Goal: Navigation & Orientation: Find specific page/section

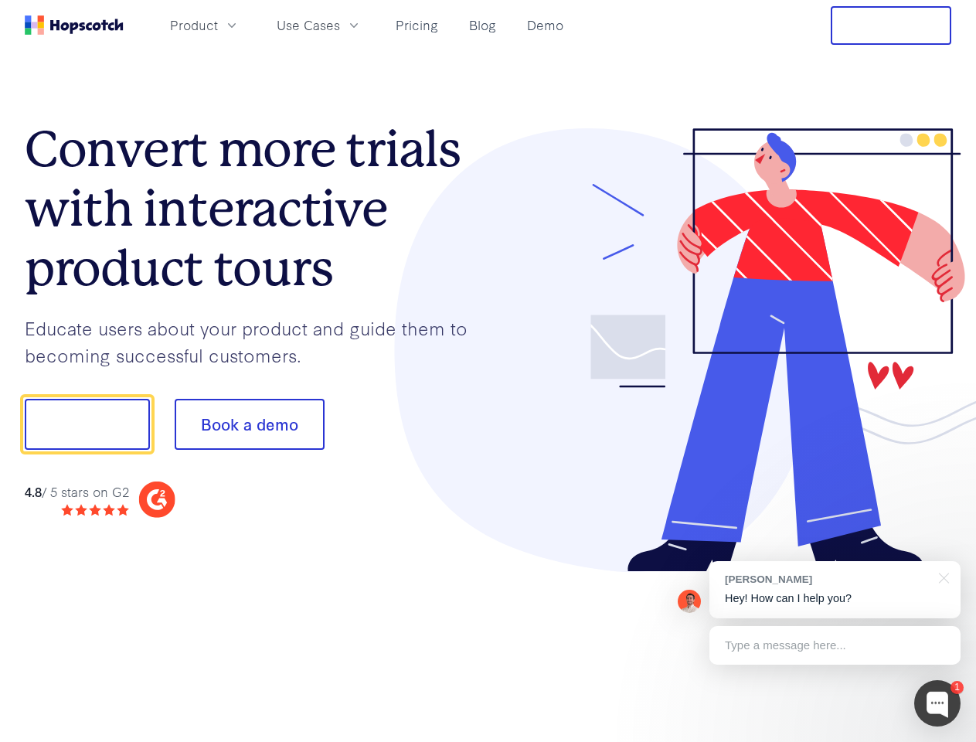
click at [488, 371] on div at bounding box center [720, 350] width 464 height 444
click at [218, 25] on span "Product" at bounding box center [194, 24] width 48 height 19
click at [340, 25] on span "Use Cases" at bounding box center [308, 24] width 63 height 19
click at [891, 26] on button "Free Trial" at bounding box center [891, 25] width 121 height 39
click at [87, 424] on button "Show me!" at bounding box center [87, 424] width 125 height 51
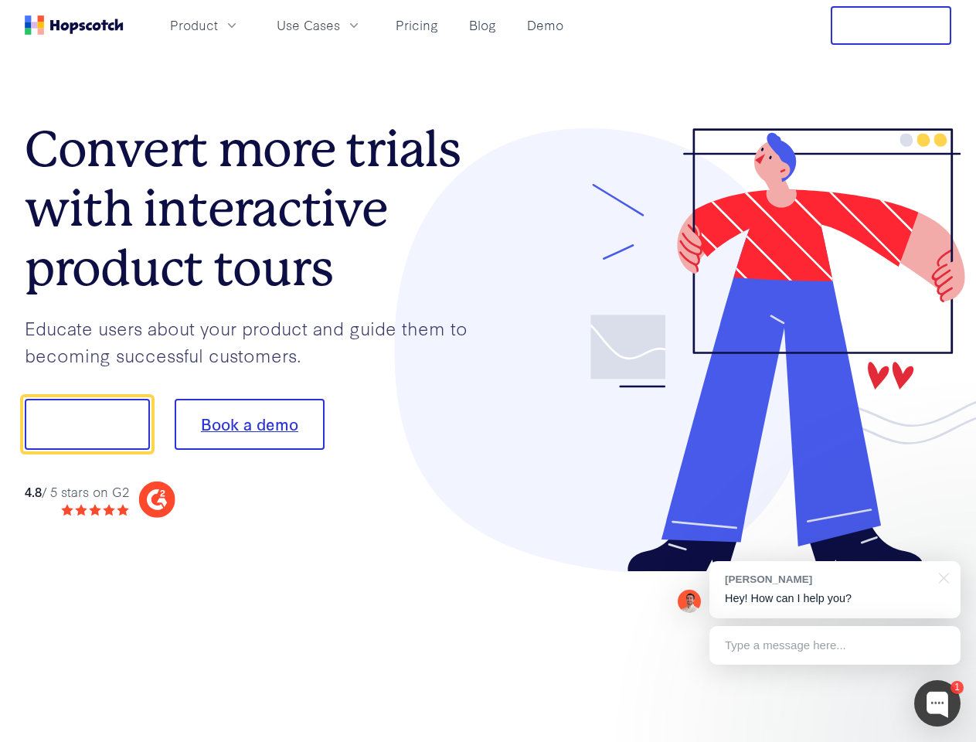
click at [249, 424] on button "Book a demo" at bounding box center [250, 424] width 150 height 51
click at [937, 703] on div at bounding box center [937, 703] width 46 height 46
click at [835, 590] on div "[PERSON_NAME] Hey! How can I help you?" at bounding box center [834, 589] width 251 height 57
click at [941, 577] on div at bounding box center [816, 422] width 290 height 515
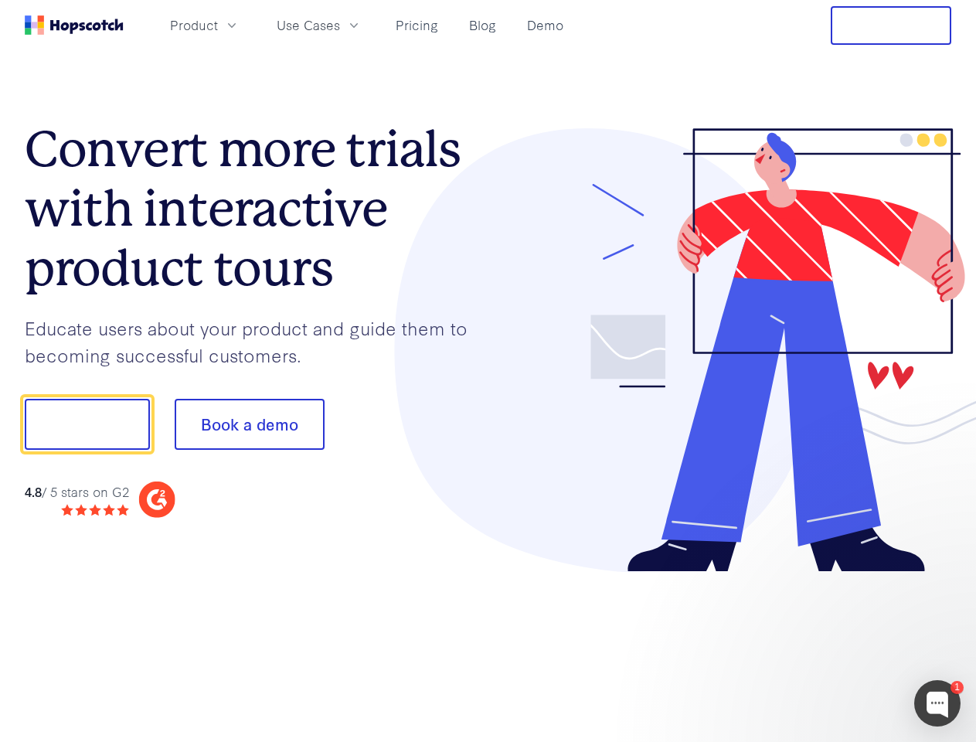
click at [835, 645] on div at bounding box center [816, 422] width 290 height 515
